Goal: Task Accomplishment & Management: Manage account settings

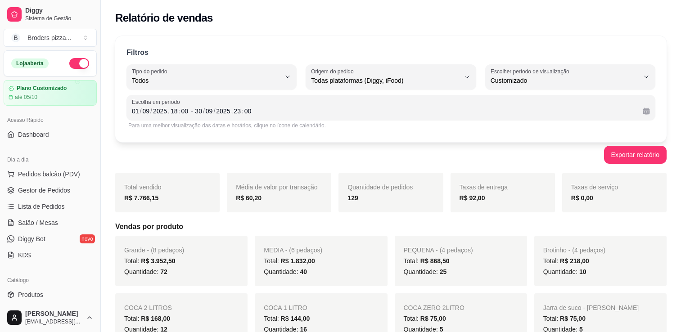
select select "ALL"
select select "-1"
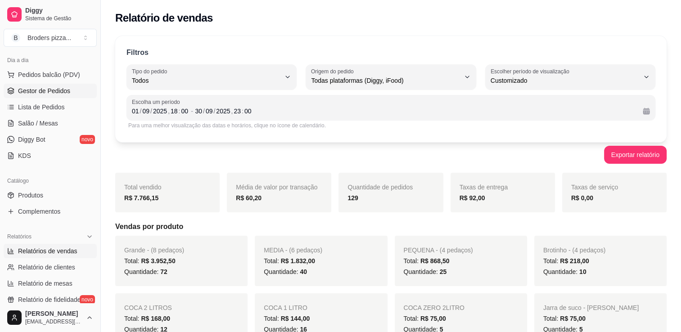
click at [39, 96] on link "Gestor de Pedidos" at bounding box center [50, 91] width 93 height 14
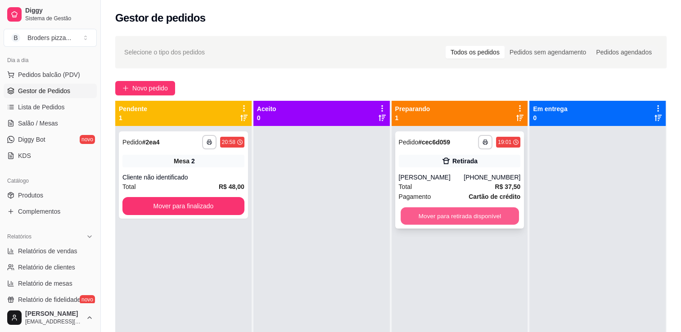
click at [504, 219] on button "Mover para retirada disponível" at bounding box center [460, 216] width 118 height 18
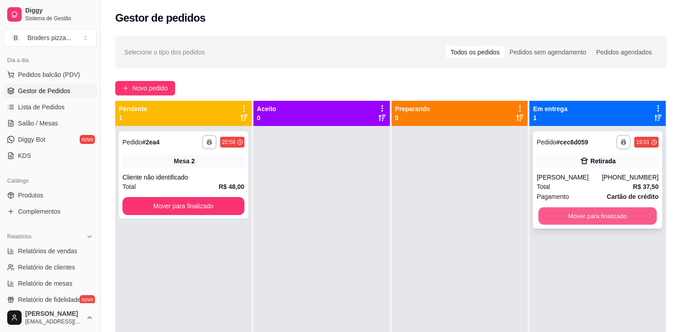
click at [568, 218] on button "Mover para finalizado" at bounding box center [597, 216] width 118 height 18
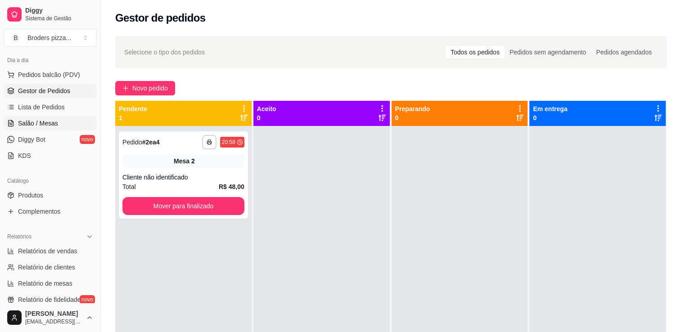
click at [62, 122] on link "Salão / Mesas" at bounding box center [50, 123] width 93 height 14
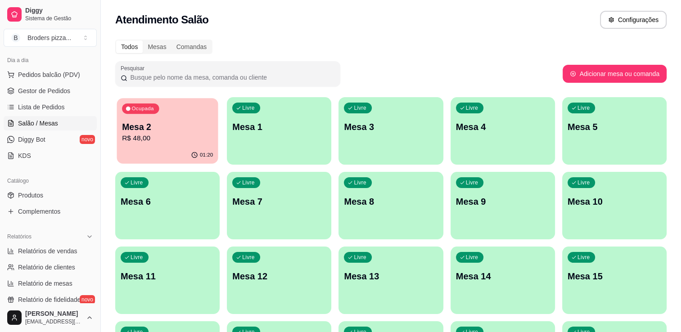
click at [167, 147] on div "01:20" at bounding box center [167, 155] width 101 height 17
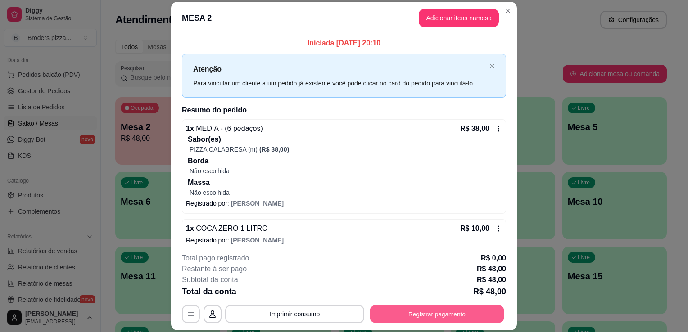
click at [421, 311] on button "Registrar pagamento" at bounding box center [437, 315] width 134 height 18
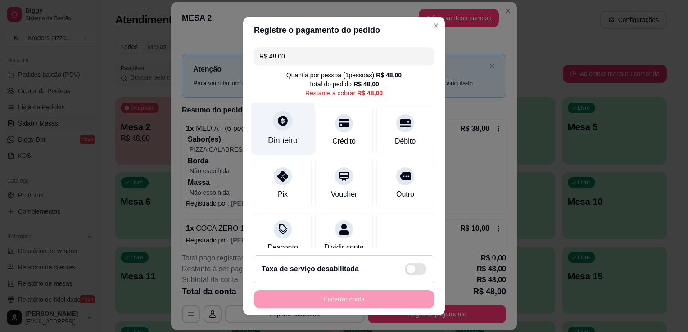
click at [277, 117] on icon at bounding box center [283, 121] width 12 height 12
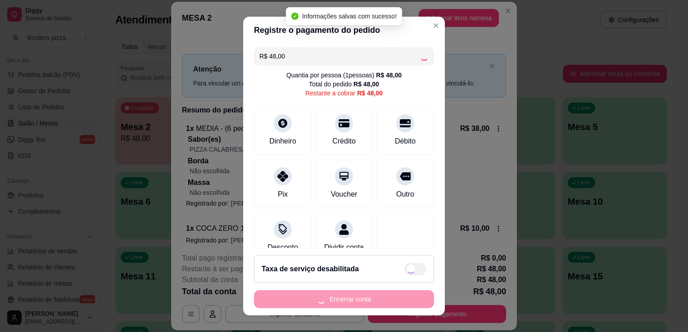
type input "R$ 0,00"
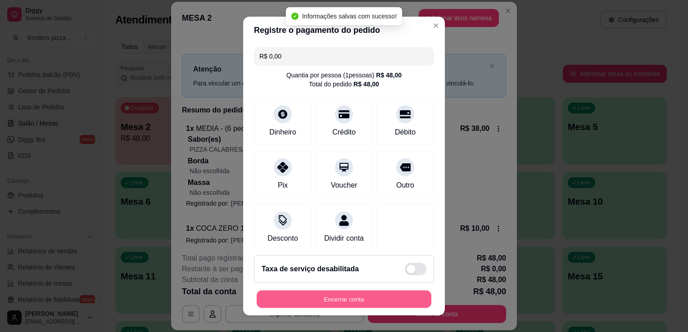
click at [351, 298] on button "Encerrar conta" at bounding box center [344, 300] width 175 height 18
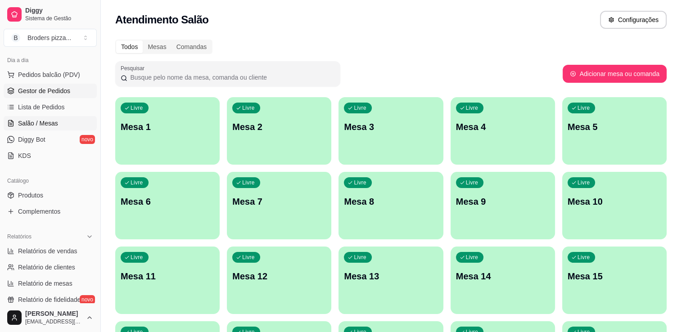
click at [68, 93] on span "Gestor de Pedidos" at bounding box center [44, 90] width 52 height 9
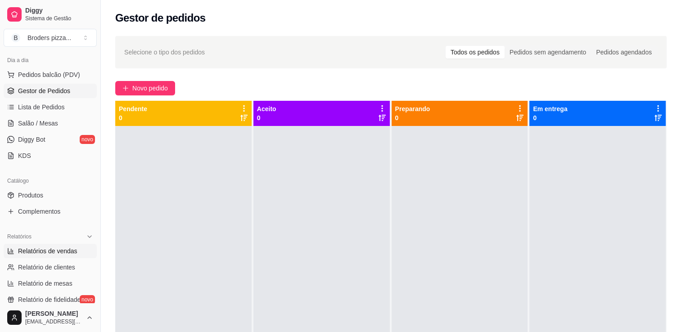
click at [46, 256] on link "Relatórios de vendas" at bounding box center [50, 251] width 93 height 14
select select "ALL"
select select "0"
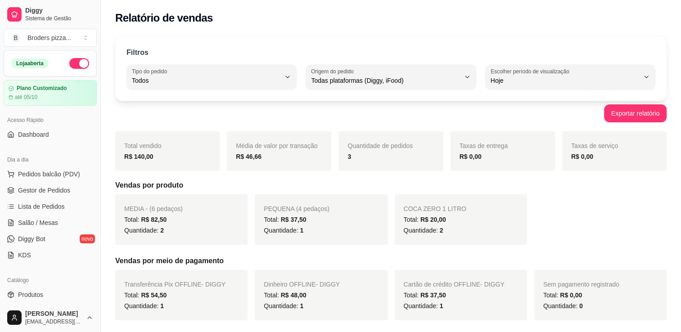
click at [70, 64] on button "button" at bounding box center [79, 63] width 20 height 11
